Goal: Information Seeking & Learning: Compare options

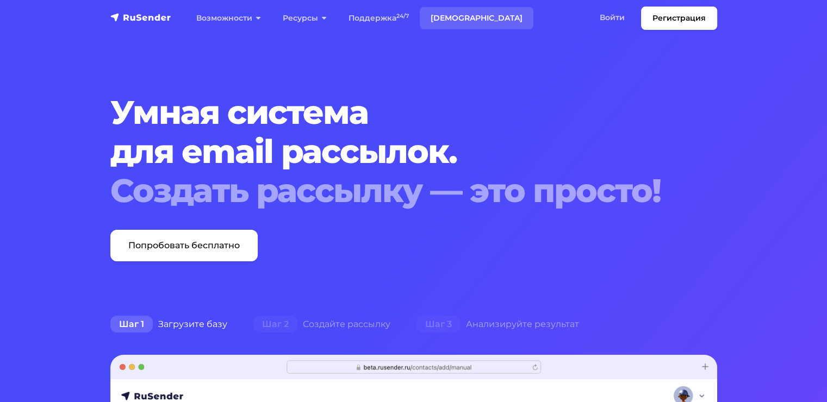
click at [445, 14] on link "[DEMOGRAPHIC_DATA]" at bounding box center [477, 18] width 114 height 22
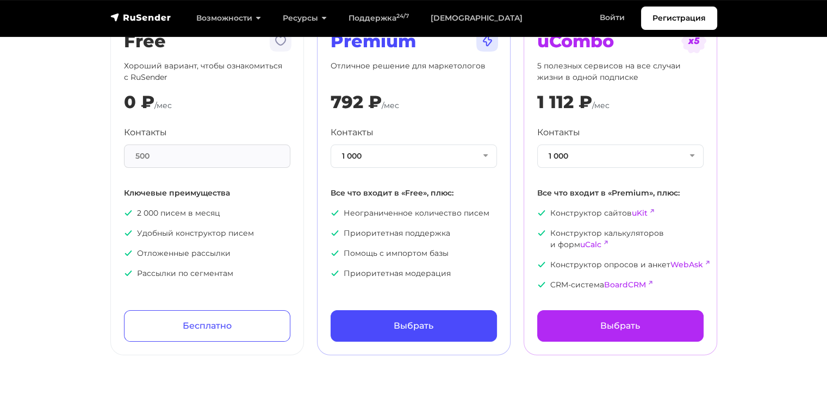
scroll to position [109, 0]
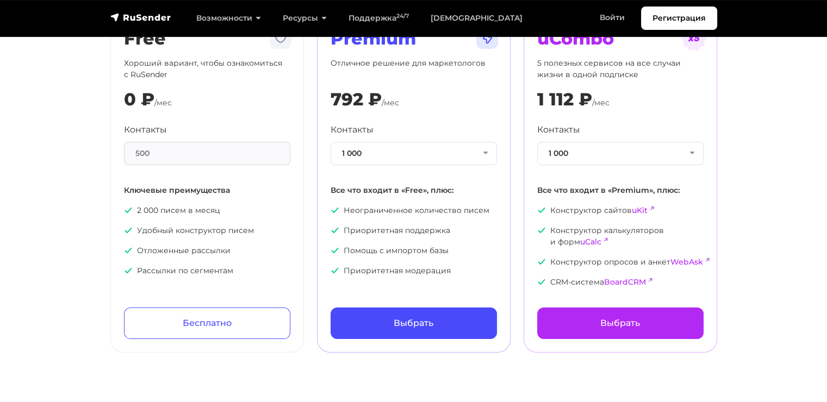
click at [174, 154] on div "500" at bounding box center [207, 153] width 166 height 23
click at [145, 157] on div "500" at bounding box center [207, 153] width 166 height 23
click at [144, 157] on div "500" at bounding box center [207, 153] width 166 height 23
click at [378, 146] on button "1 000" at bounding box center [414, 153] width 166 height 23
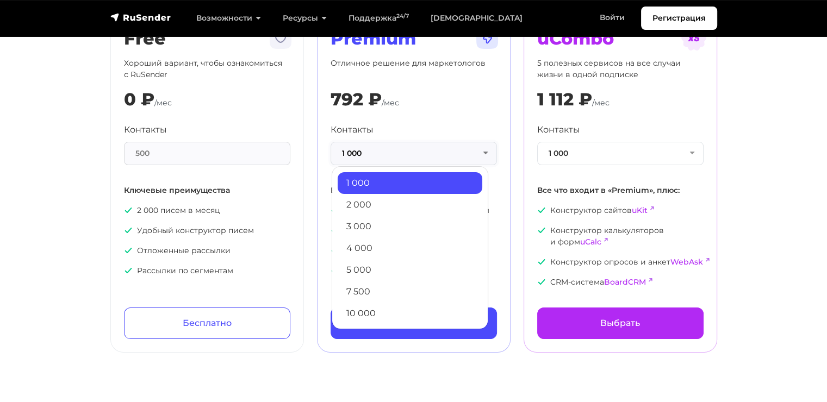
click at [378, 146] on button "1 000" at bounding box center [414, 153] width 166 height 23
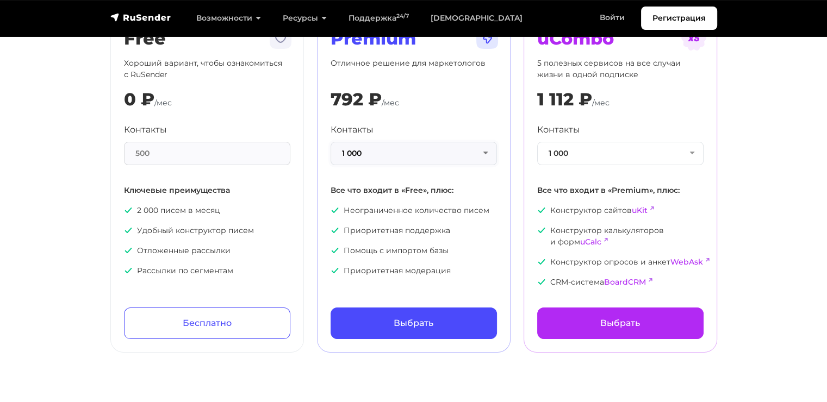
click at [408, 159] on button "1 000" at bounding box center [414, 153] width 166 height 23
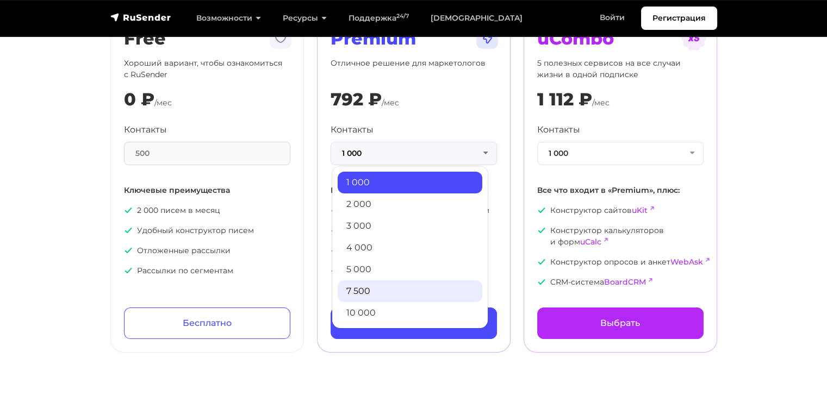
click at [372, 289] on link "7 500" at bounding box center [410, 292] width 145 height 22
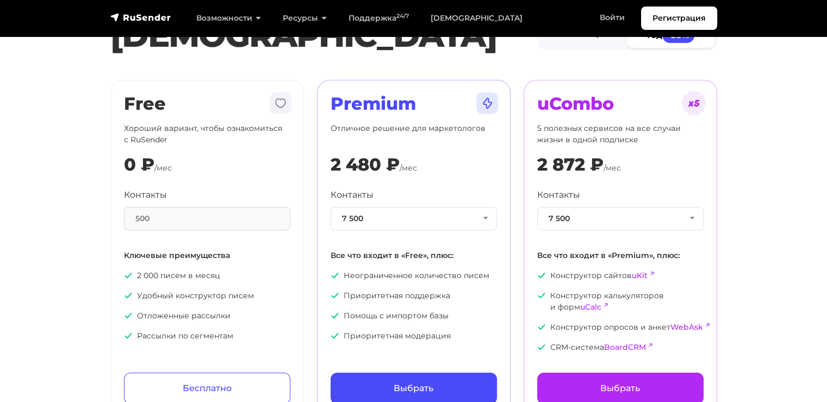
scroll to position [0, 0]
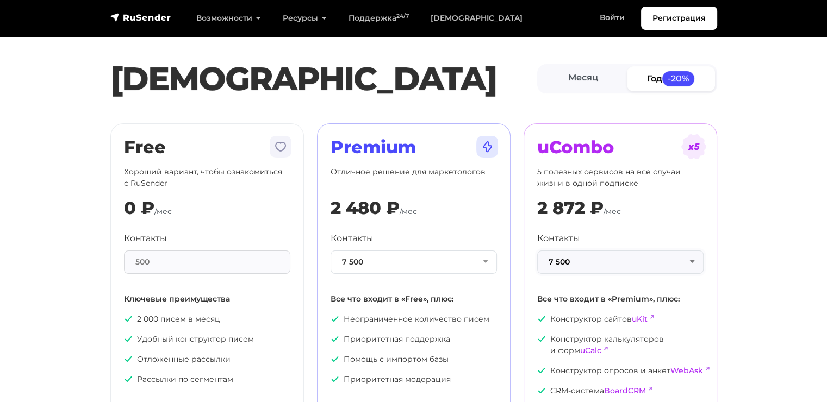
click at [624, 261] on button "7 500" at bounding box center [620, 262] width 166 height 23
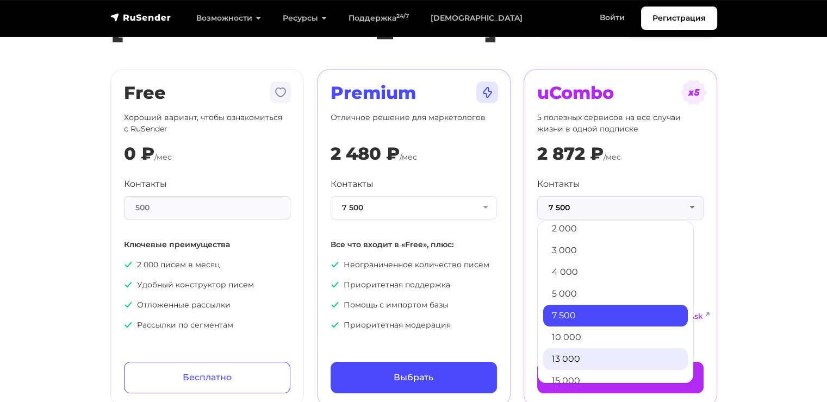
scroll to position [54, 0]
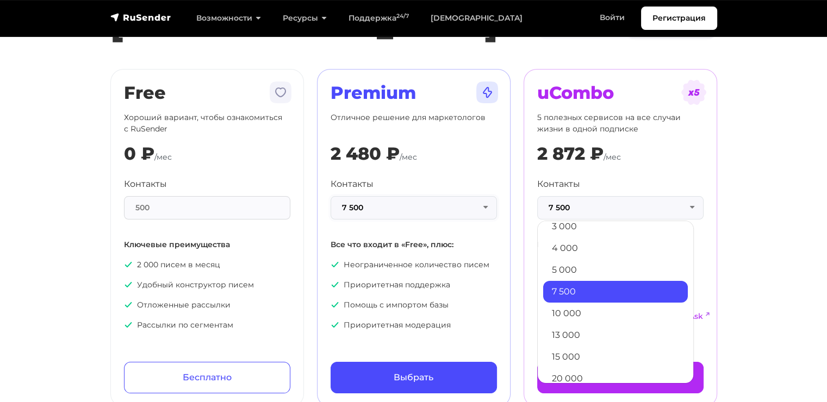
click at [428, 210] on button "7 500" at bounding box center [414, 207] width 166 height 23
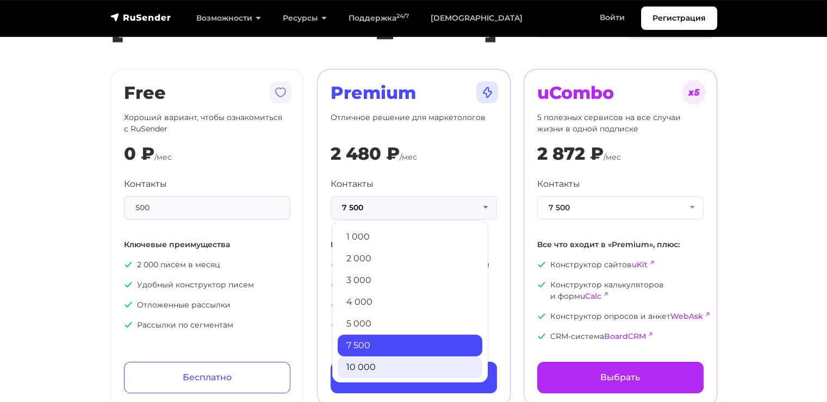
click at [394, 365] on link "10 000" at bounding box center [410, 368] width 145 height 22
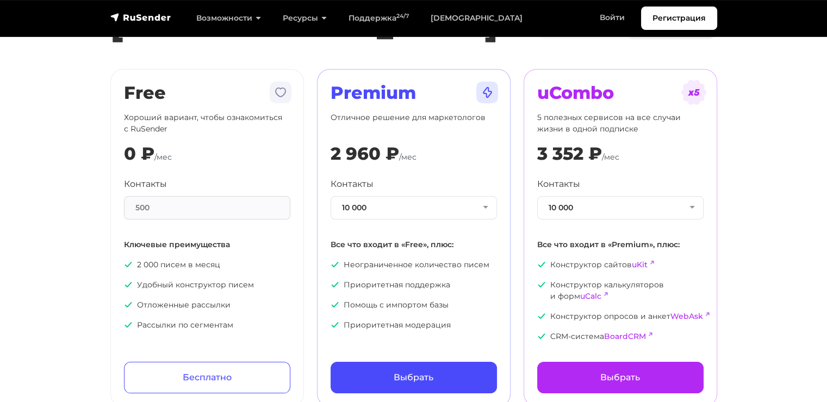
click at [192, 208] on div "500" at bounding box center [207, 207] width 166 height 23
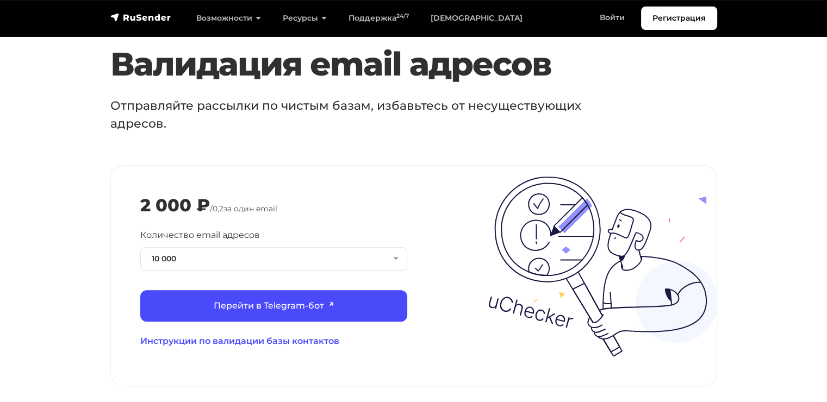
scroll to position [1196, 0]
